Goal: Task Accomplishment & Management: Use online tool/utility

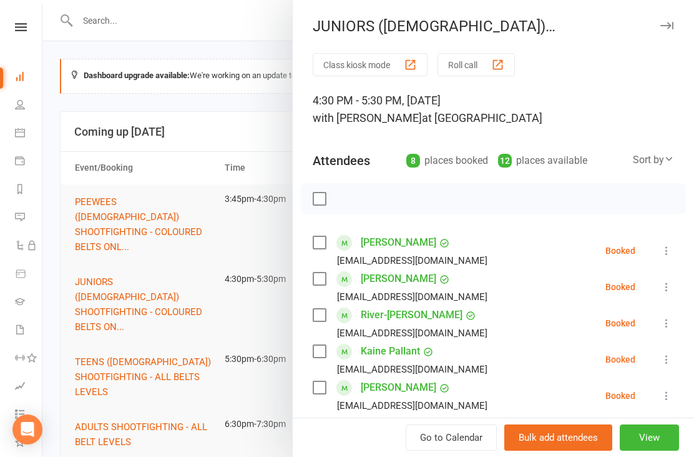
scroll to position [194, 0]
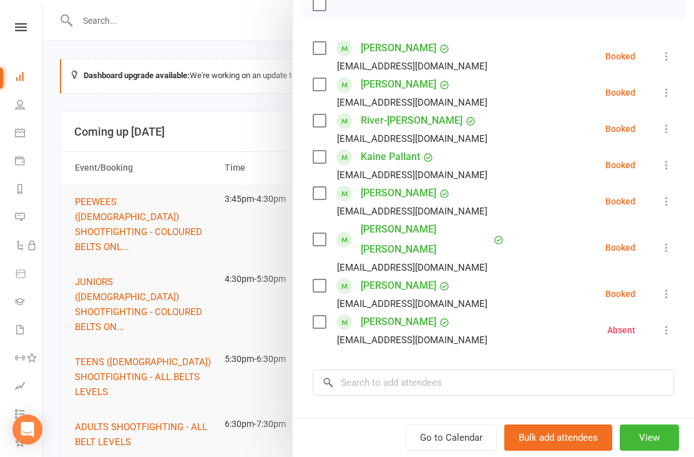
click at [664, 59] on icon at bounding box center [667, 56] width 12 height 12
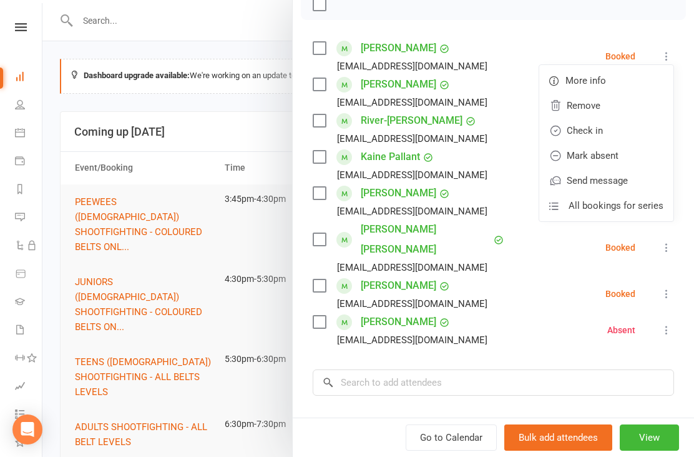
click at [621, 138] on link "Check in" at bounding box center [607, 130] width 134 height 25
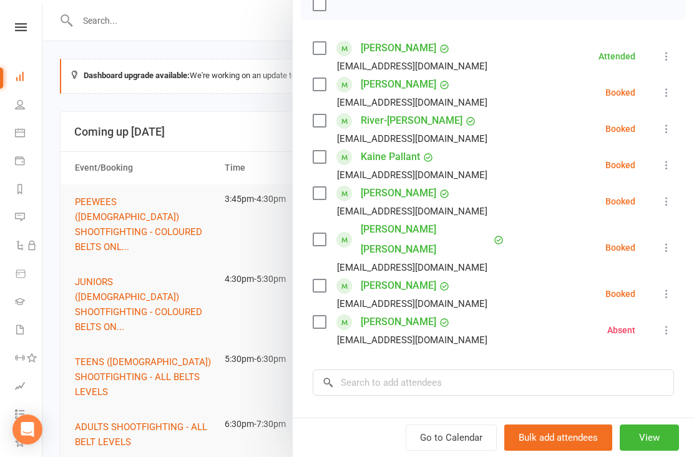
click at [664, 195] on button at bounding box center [666, 201] width 15 height 15
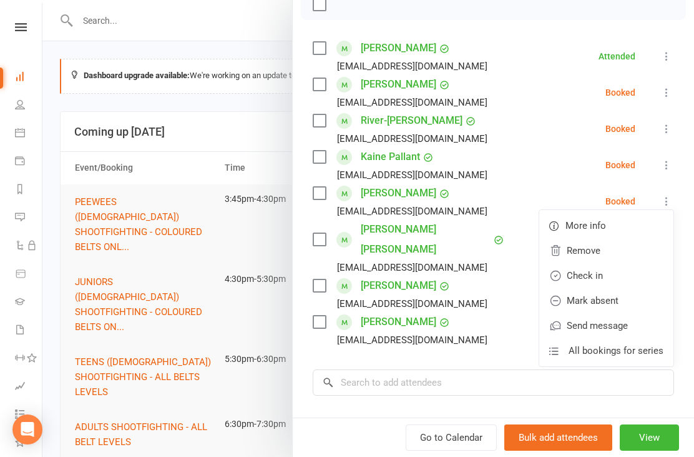
click at [630, 274] on link "Check in" at bounding box center [607, 275] width 134 height 25
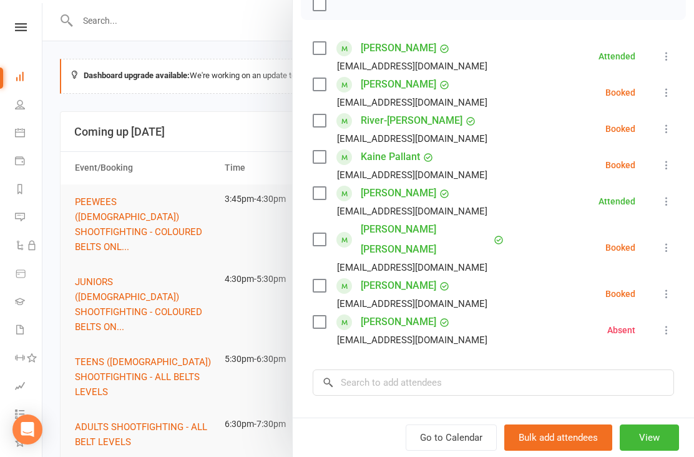
click at [667, 94] on icon at bounding box center [667, 92] width 12 height 12
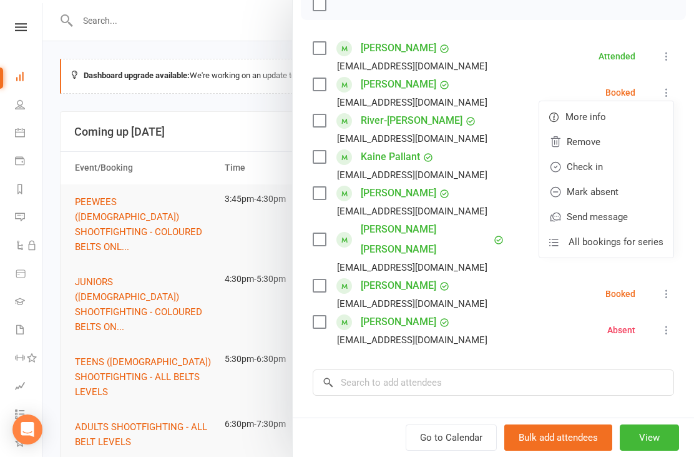
click at [611, 157] on link "Check in" at bounding box center [607, 166] width 134 height 25
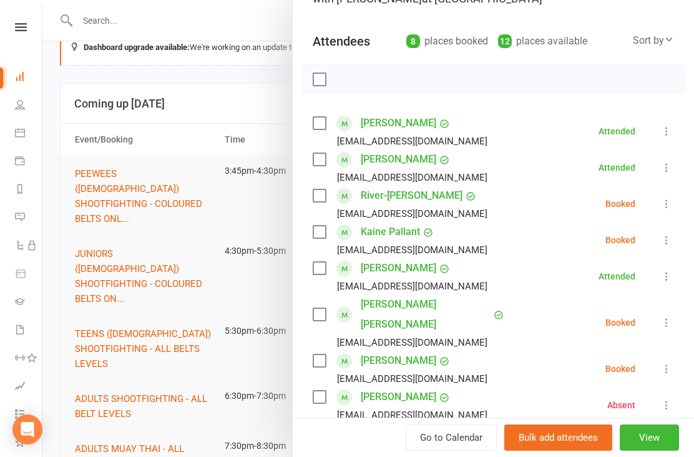
scroll to position [32, 0]
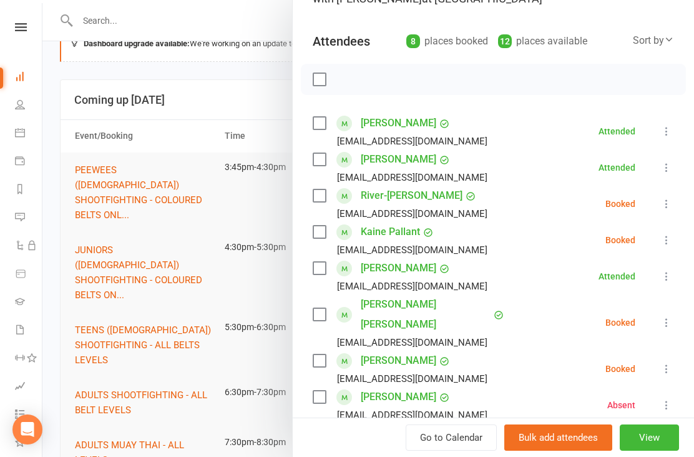
click at [151, 313] on div at bounding box center [368, 228] width 652 height 457
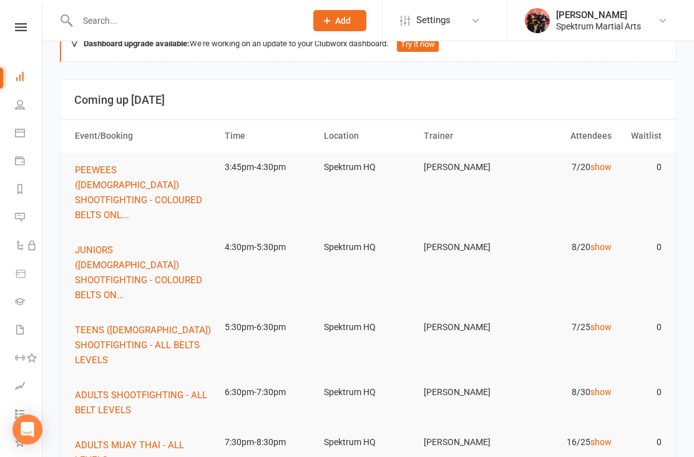
click at [142, 324] on span "TEENS ([DEMOGRAPHIC_DATA]) SHOOTFIGHTING - ALL BELTS LEVELS" at bounding box center [143, 344] width 136 height 41
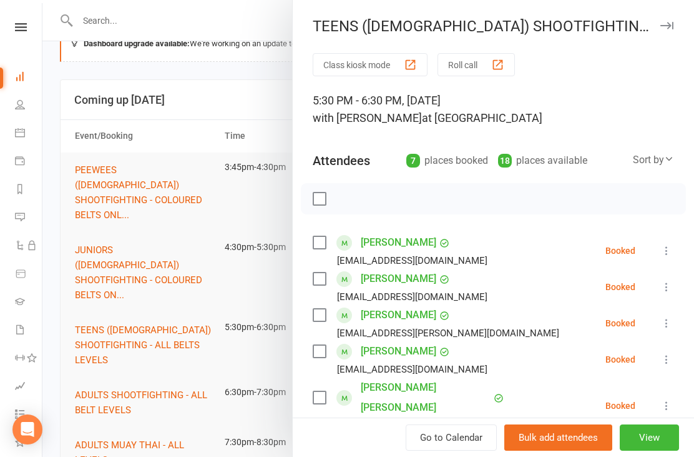
click at [669, 244] on button at bounding box center [666, 250] width 15 height 15
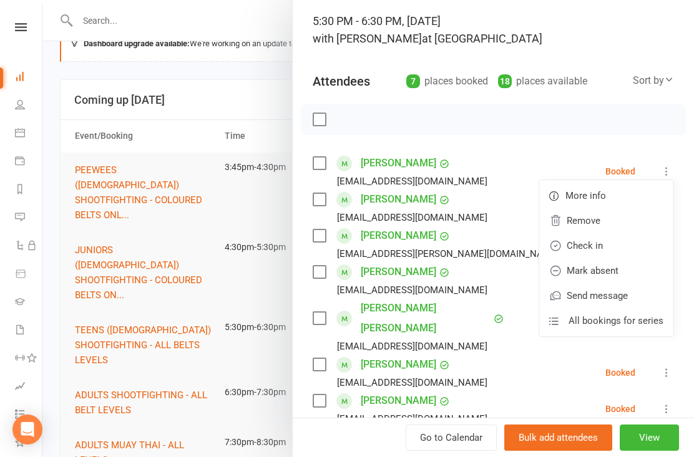
scroll to position [81, 0]
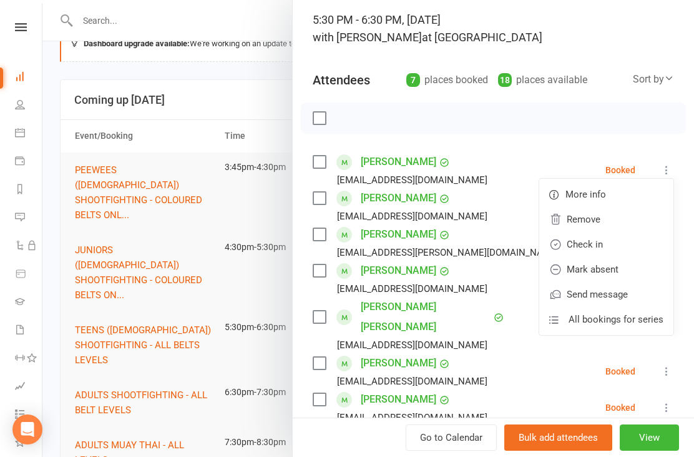
click at [565, 246] on link "Check in" at bounding box center [607, 244] width 134 height 25
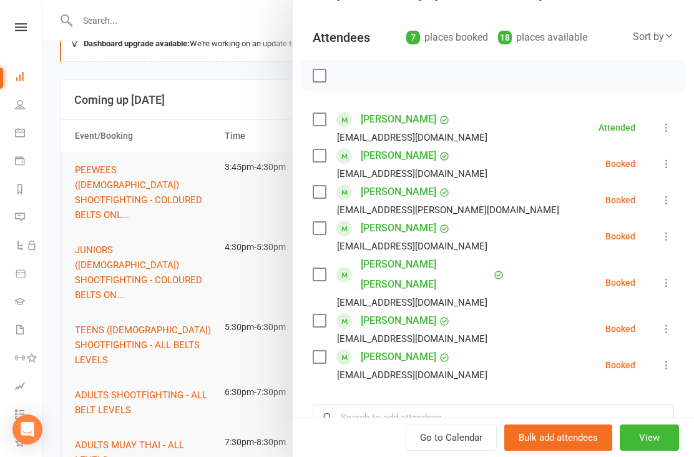
scroll to position [145, 0]
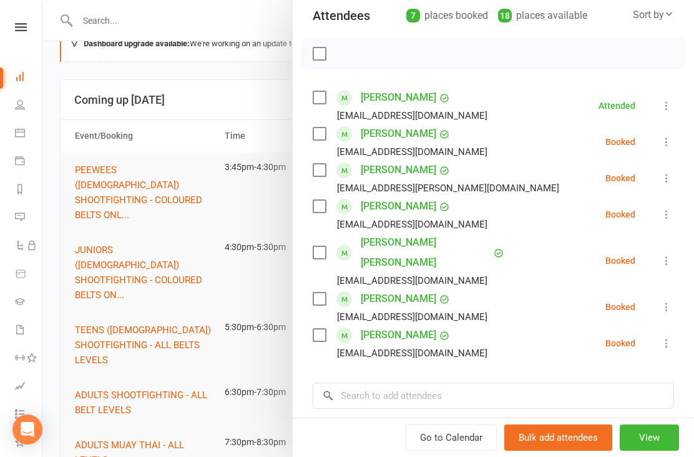
click at [175, 250] on div at bounding box center [368, 228] width 652 height 457
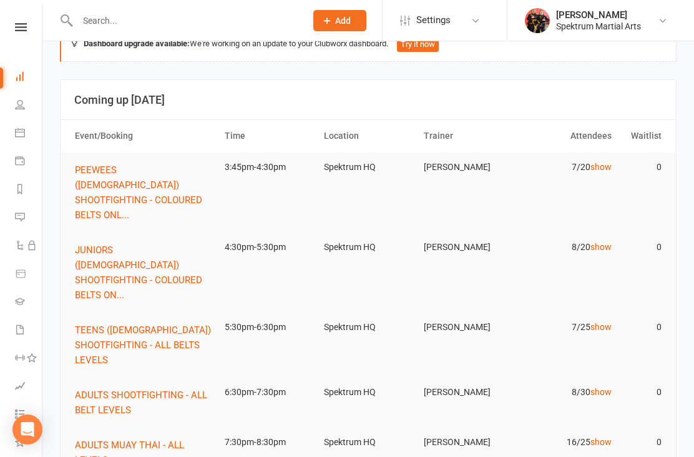
click at [175, 244] on span "JUNIORS ([DEMOGRAPHIC_DATA]) SHOOTFIGHTING - COLOURED BELTS ON..." at bounding box center [138, 272] width 127 height 56
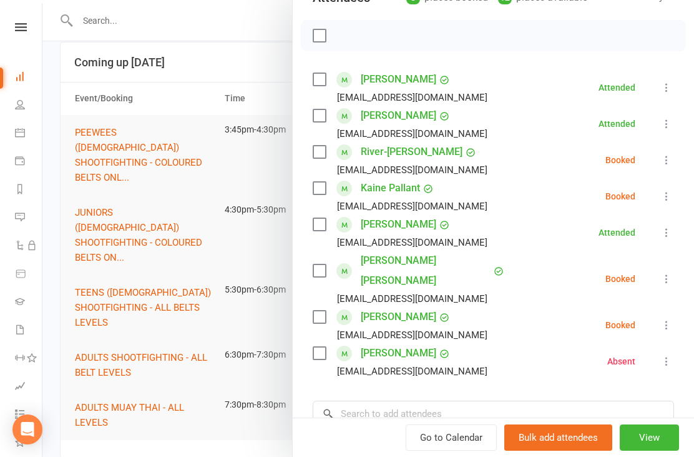
scroll to position [164, 0]
click at [154, 263] on div at bounding box center [368, 228] width 652 height 457
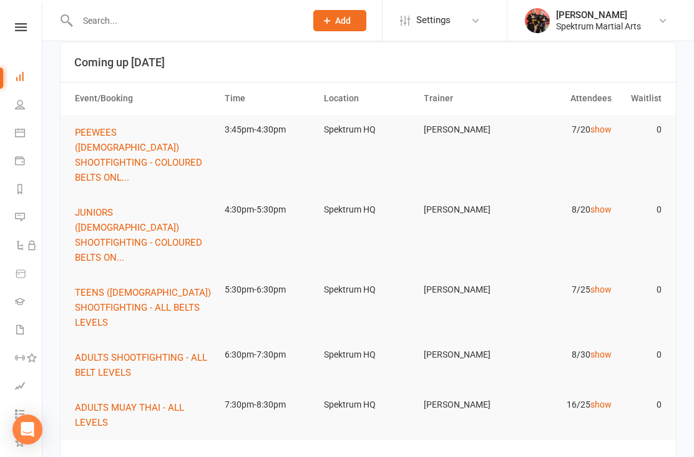
click at [170, 287] on span "TEENS ([DEMOGRAPHIC_DATA]) SHOOTFIGHTING - ALL BELTS LEVELS" at bounding box center [143, 307] width 136 height 41
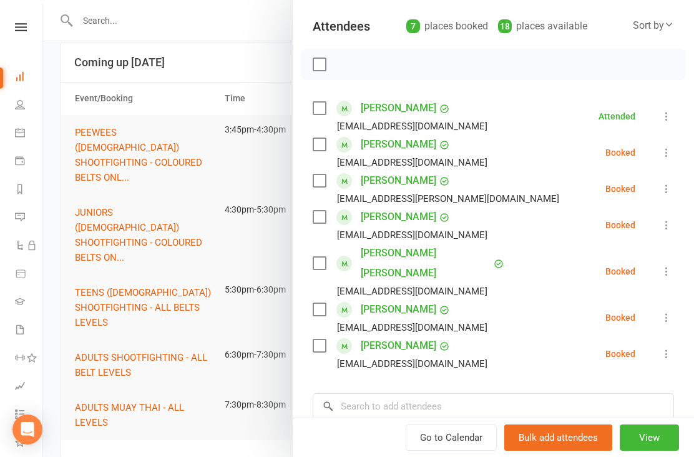
scroll to position [143, 0]
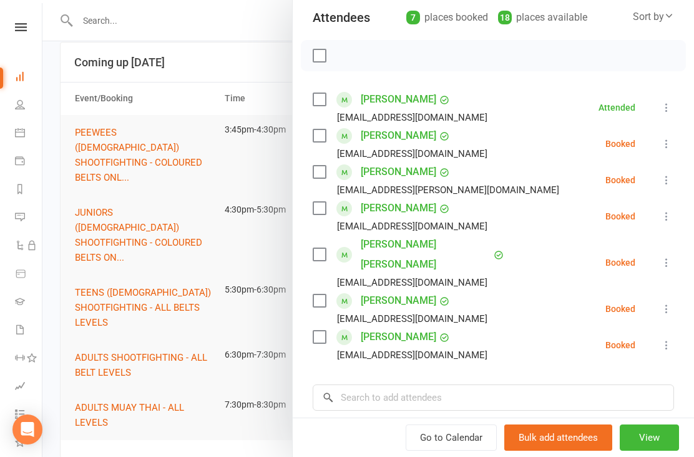
click at [671, 187] on button at bounding box center [666, 179] width 15 height 15
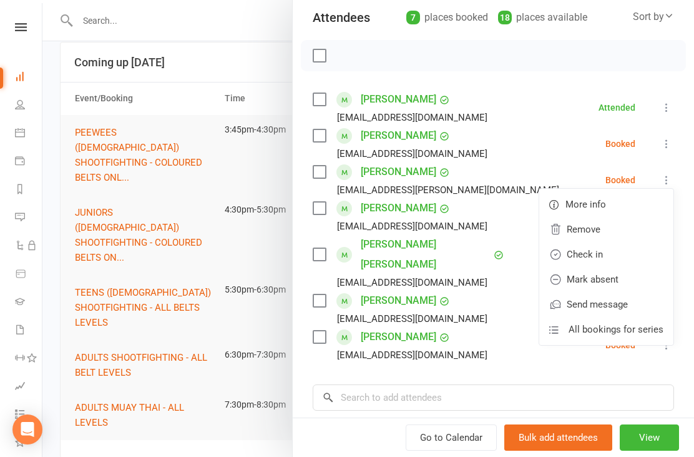
click at [603, 254] on link "Check in" at bounding box center [607, 254] width 134 height 25
